Goal: Find contact information: Find contact information

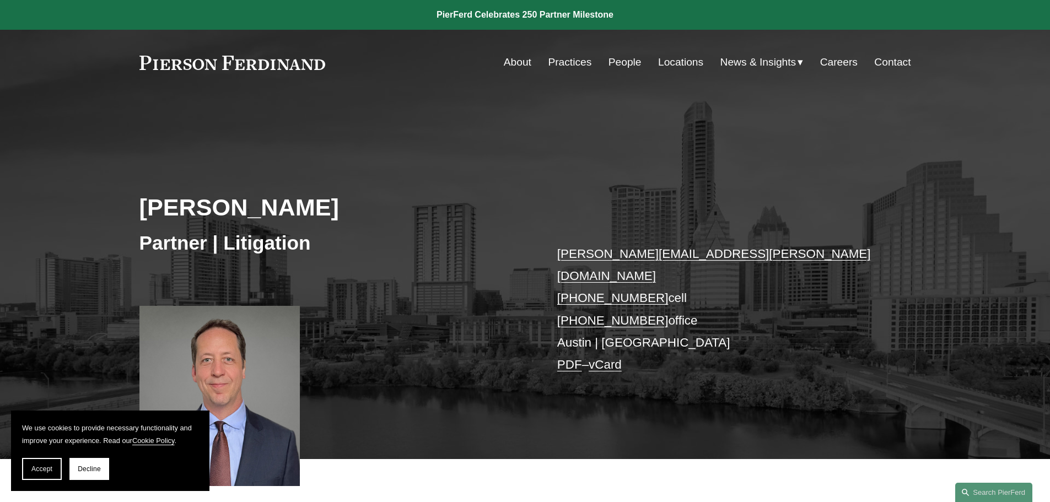
click at [571, 321] on p "william.akins@pierferd.com +1.214.924.9504 cell +1.737.667.5994 office Austin |…" at bounding box center [717, 309] width 321 height 133
click at [611, 358] on link "vCard" at bounding box center [604, 365] width 33 height 14
click at [618, 358] on link "vCard" at bounding box center [604, 365] width 33 height 14
click at [92, 466] on span "Decline" at bounding box center [89, 469] width 23 height 8
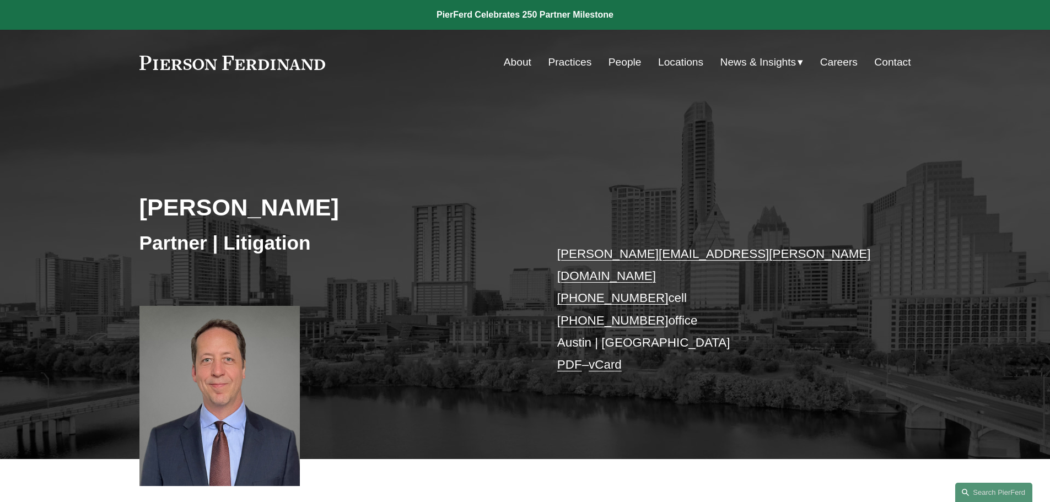
click at [567, 317] on p "william.akins@pierferd.com +1.214.924.9504 cell +1.737.667.5994 office Austin |…" at bounding box center [717, 309] width 321 height 133
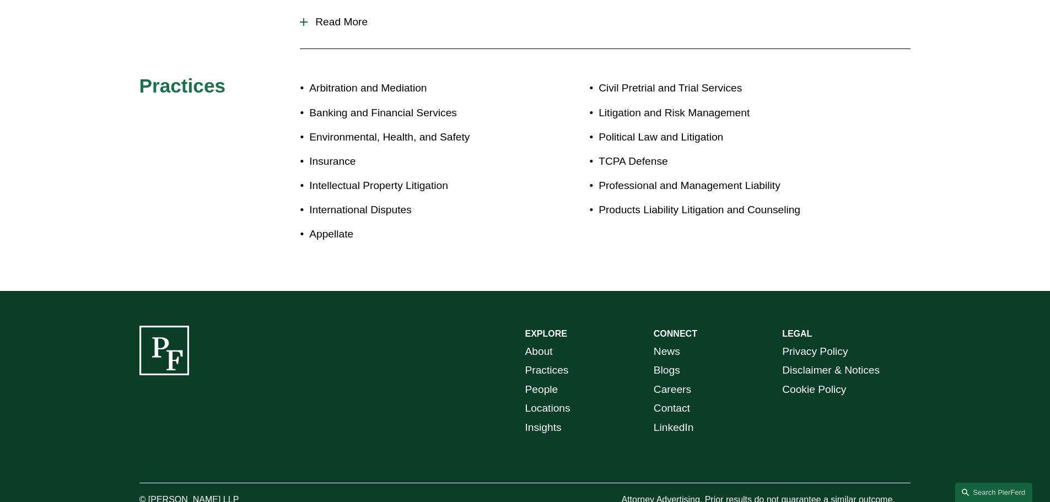
scroll to position [644, 0]
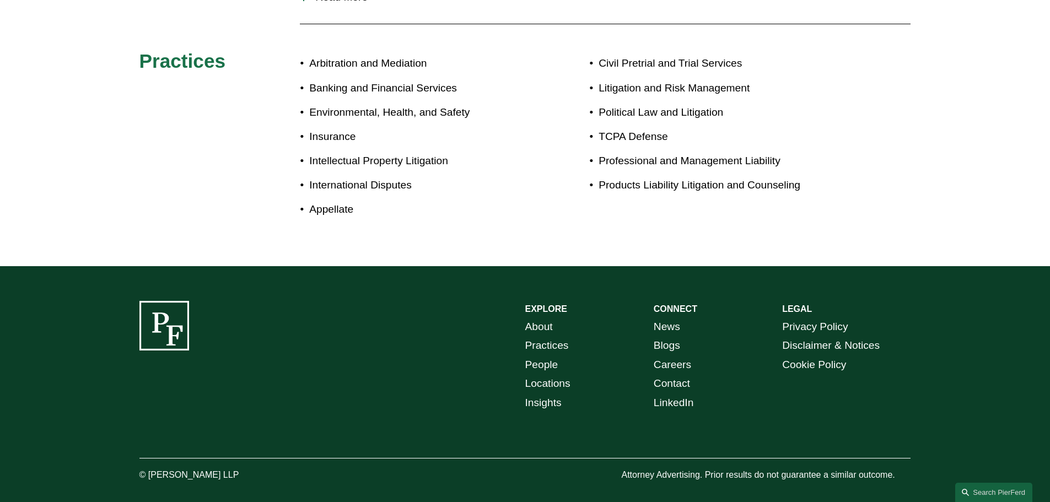
click at [552, 374] on link "Locations" at bounding box center [547, 383] width 45 height 19
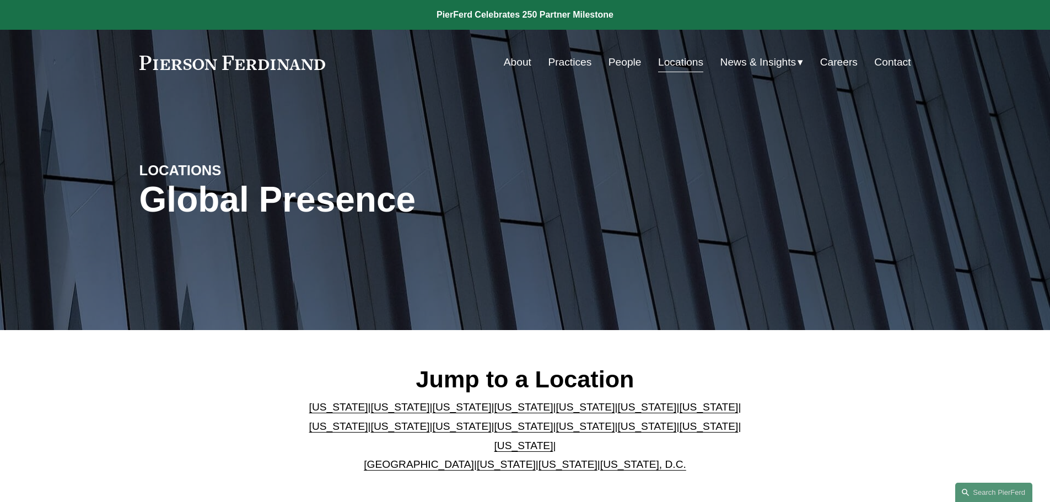
click at [553, 440] on link "[US_STATE]" at bounding box center [523, 446] width 59 height 12
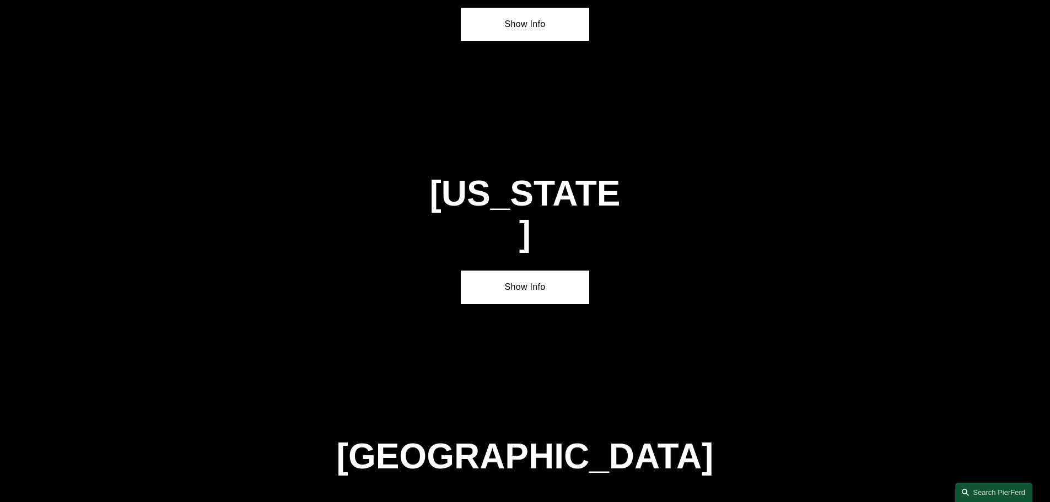
scroll to position [3750, 0]
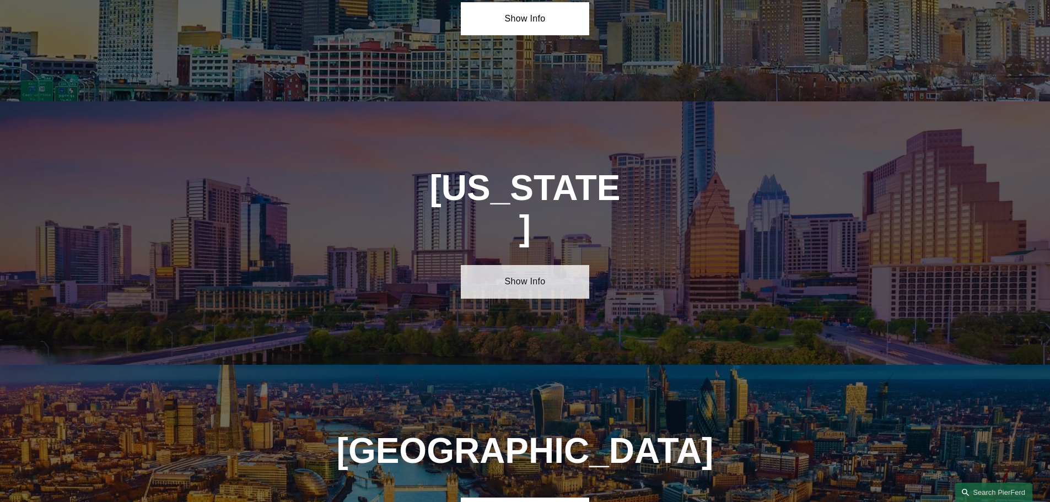
click at [533, 265] on link "Show Info" at bounding box center [525, 281] width 128 height 33
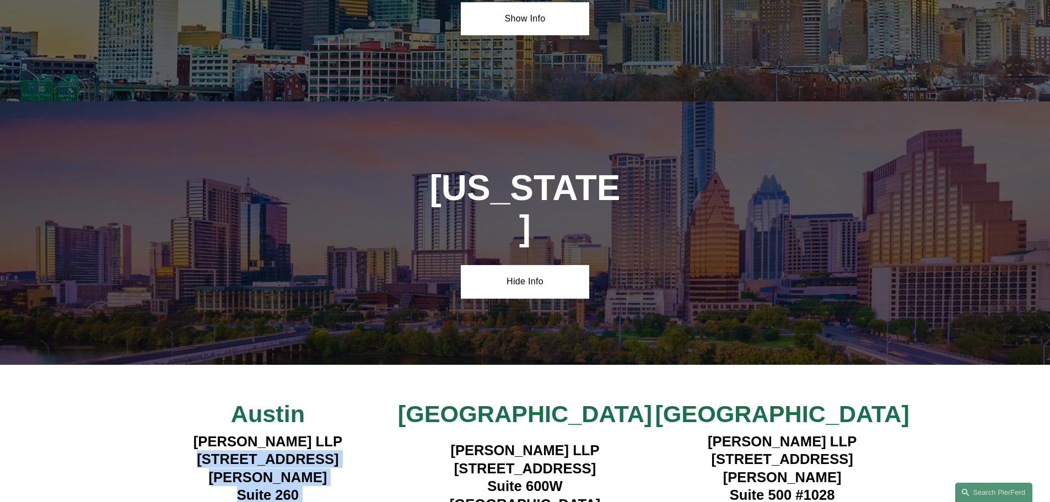
drag, startPoint x: 190, startPoint y: 329, endPoint x: 327, endPoint y: 369, distance: 143.0
click at [327, 433] on h4 "[PERSON_NAME] LLP [STREET_ADDRESS][PERSON_NAME]" at bounding box center [267, 477] width 257 height 89
copy h4 "[STREET_ADDRESS][PERSON_NAME]"
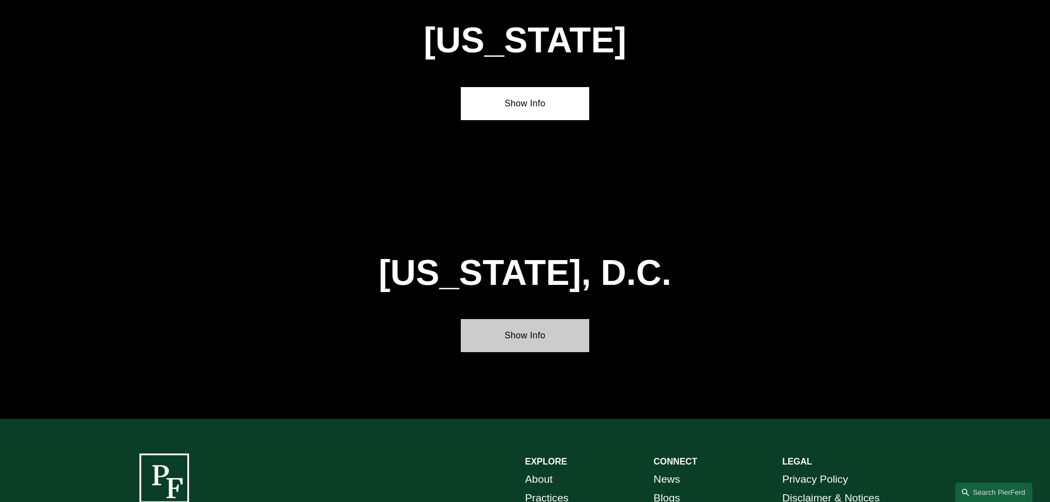
scroll to position [4880, 0]
